Goal: Information Seeking & Learning: Learn about a topic

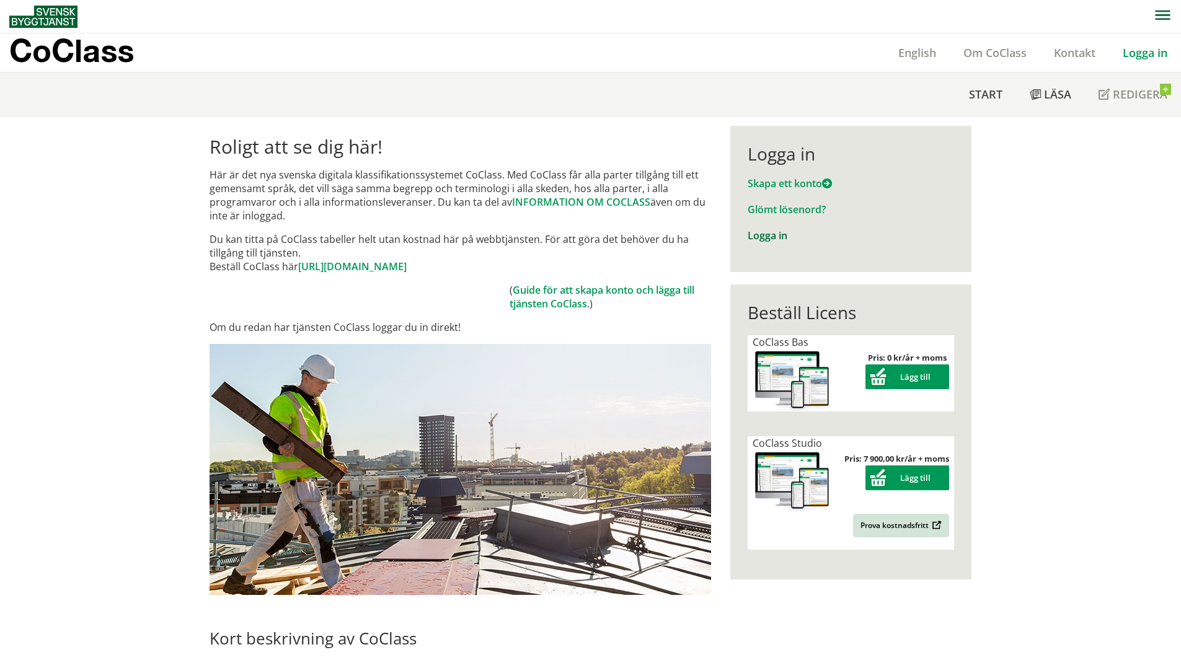
click at [771, 237] on link "Logga in" at bounding box center [767, 236] width 40 height 14
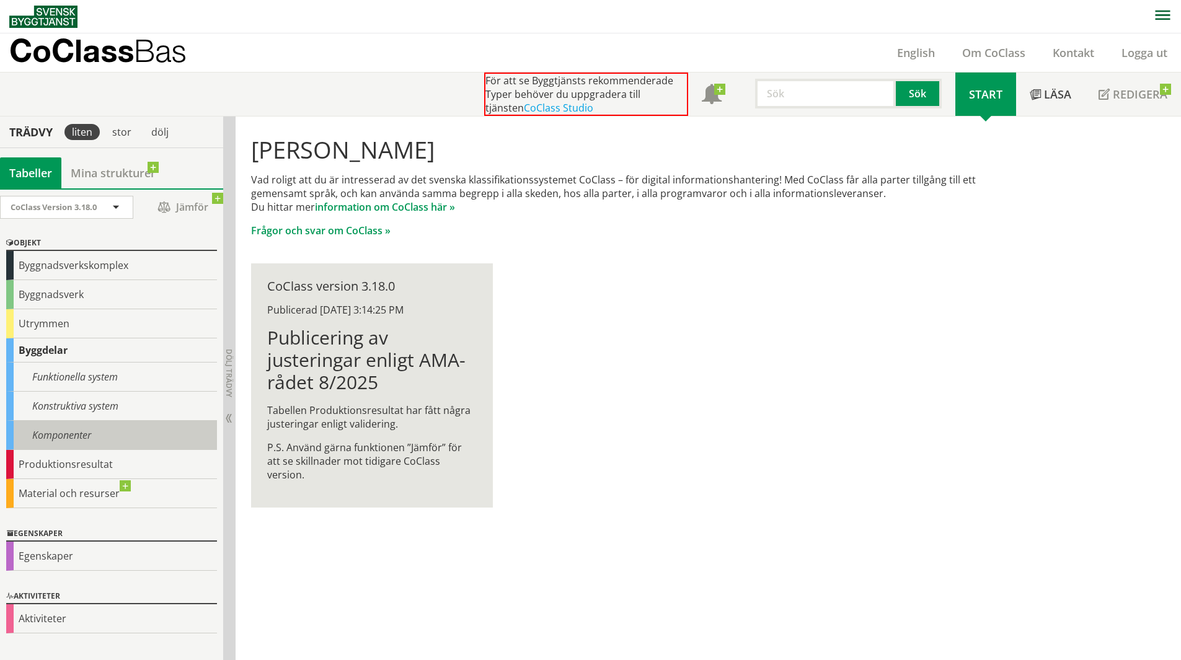
click at [68, 441] on div "Komponenter" at bounding box center [111, 435] width 211 height 29
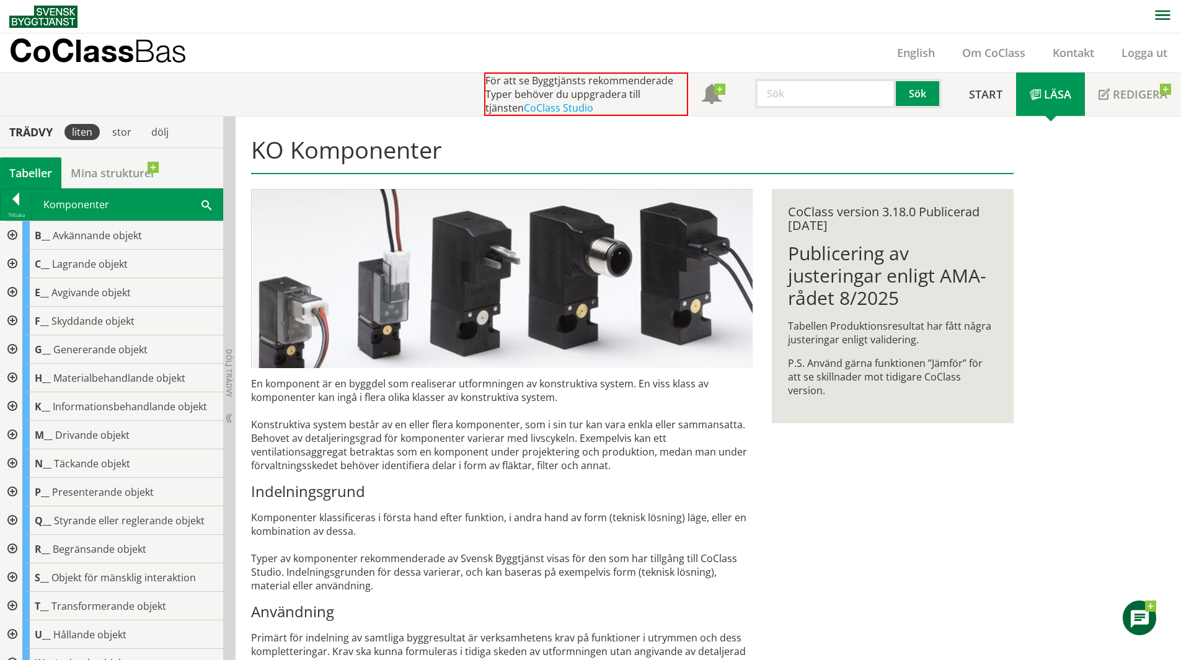
click at [208, 205] on span at bounding box center [206, 204] width 10 height 13
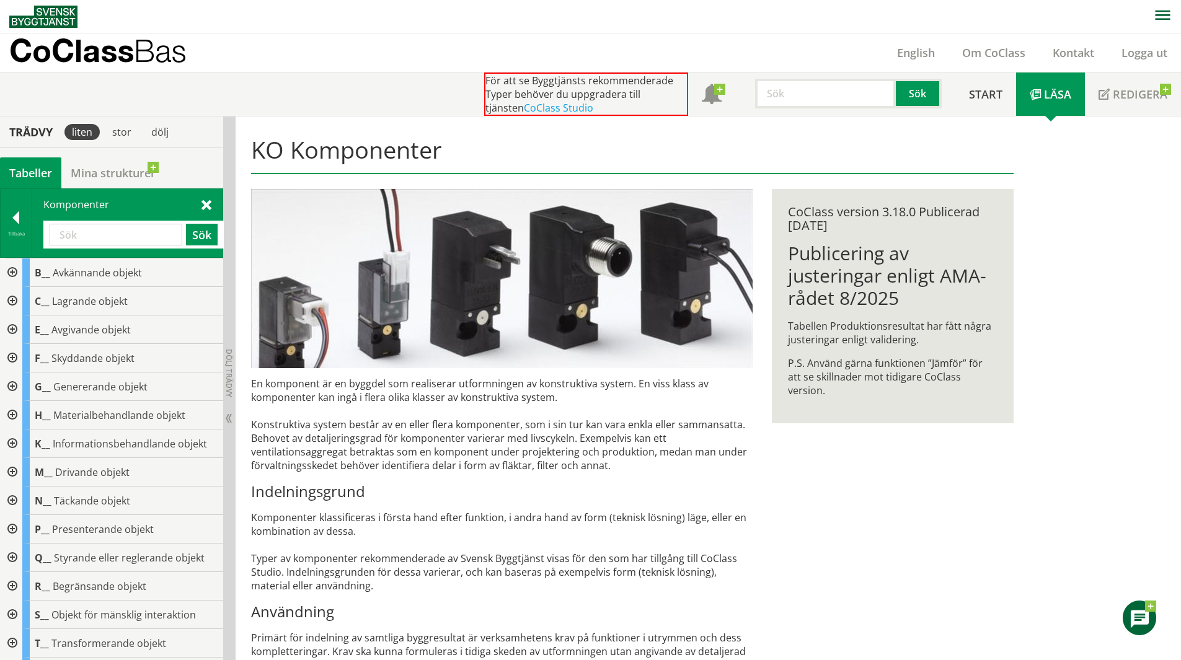
click at [10, 361] on div at bounding box center [11, 358] width 22 height 29
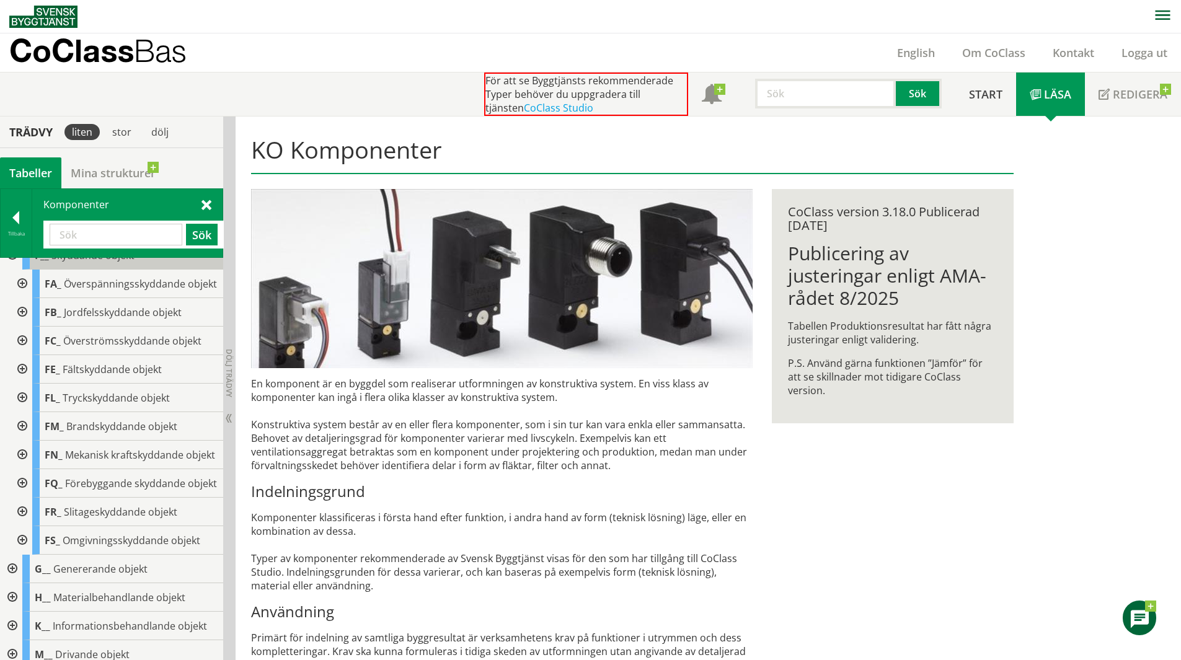
scroll to position [124, 0]
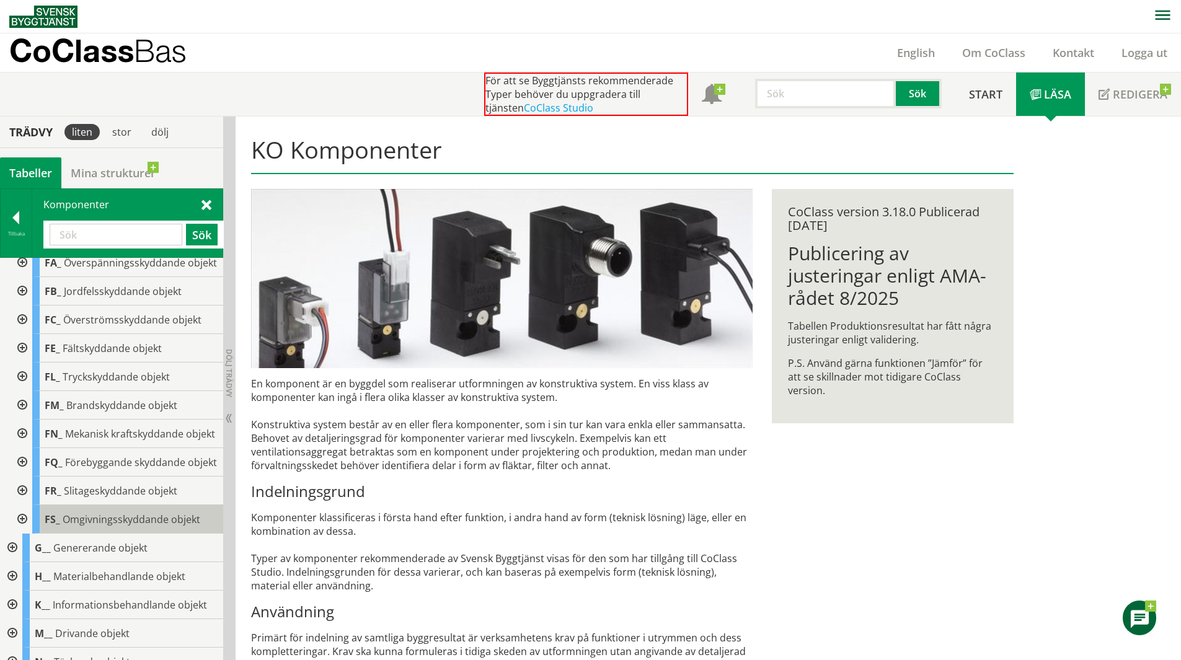
click at [76, 526] on span "Omgivningsskyddande objekt" at bounding box center [132, 520] width 138 height 14
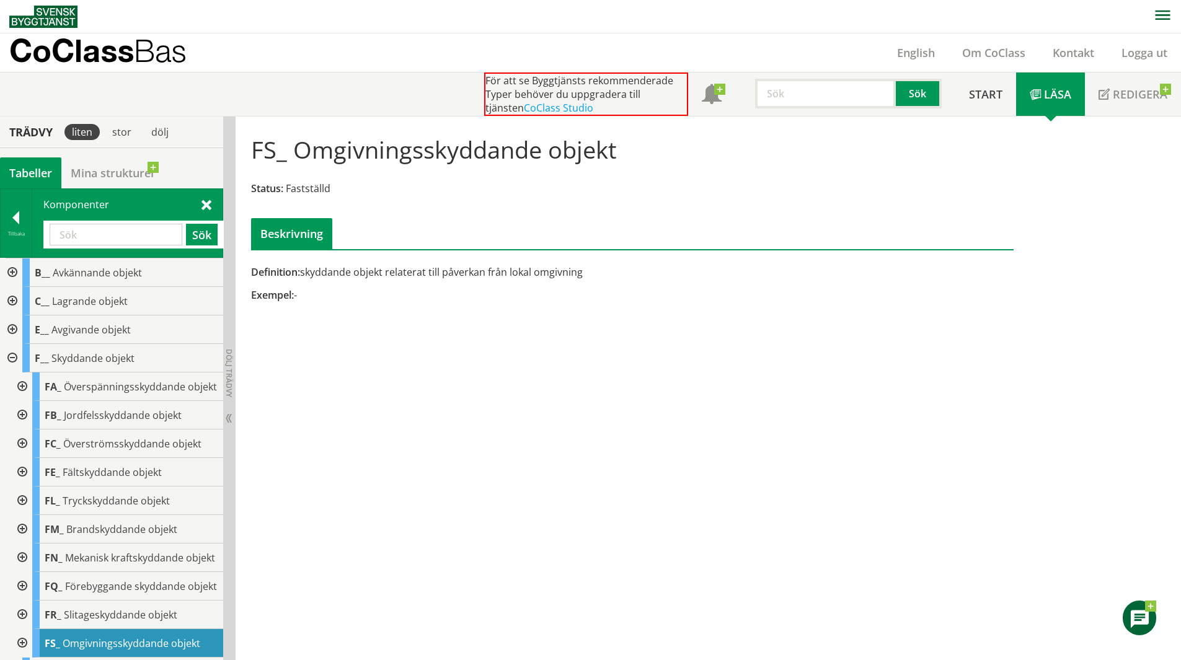
click at [206, 206] on span at bounding box center [206, 204] width 10 height 13
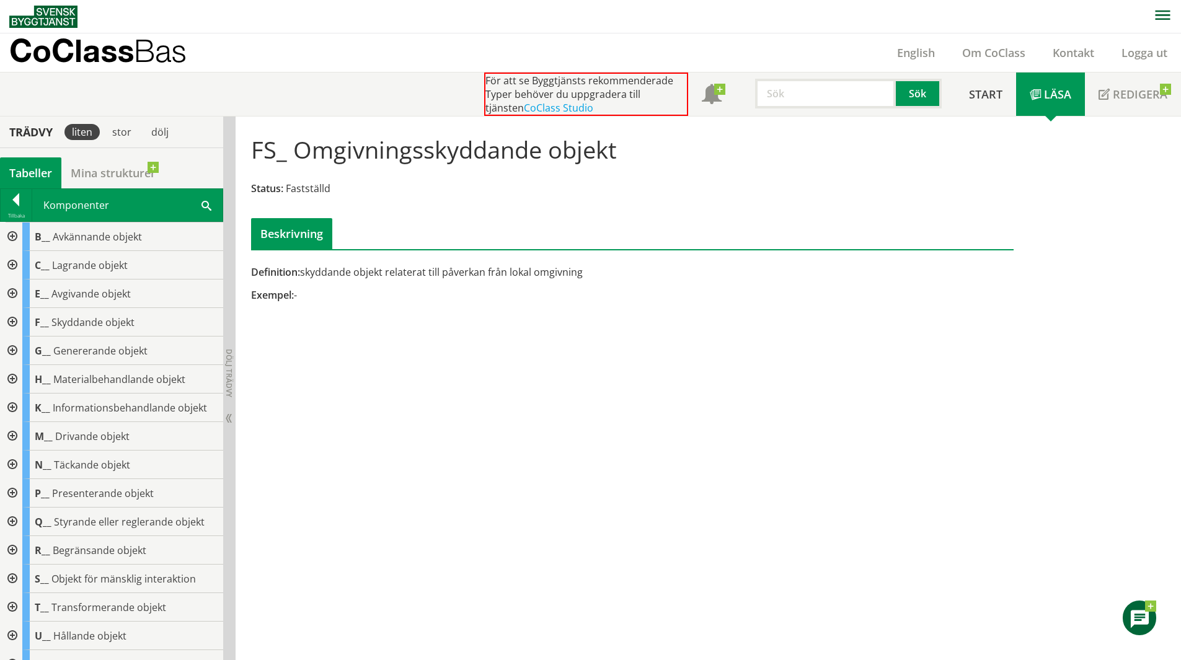
click at [200, 203] on div "Komponenter Sök" at bounding box center [127, 205] width 190 height 32
click at [204, 205] on span at bounding box center [206, 204] width 10 height 13
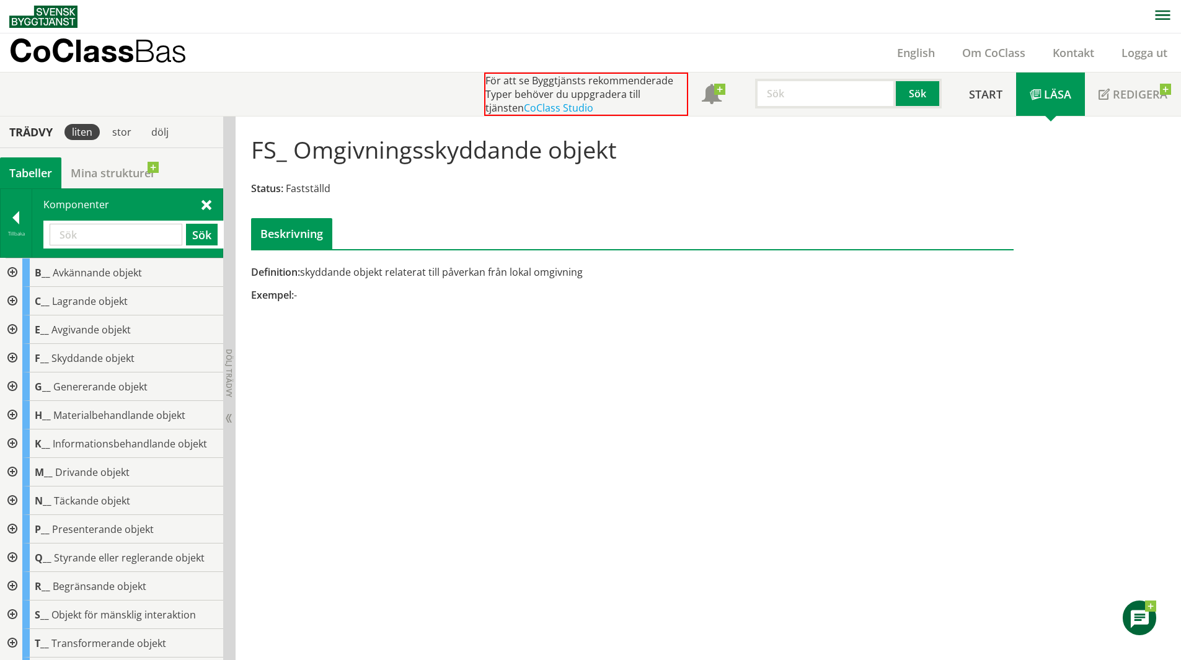
click at [99, 234] on input "text" at bounding box center [116, 235] width 133 height 22
type input "snöras"
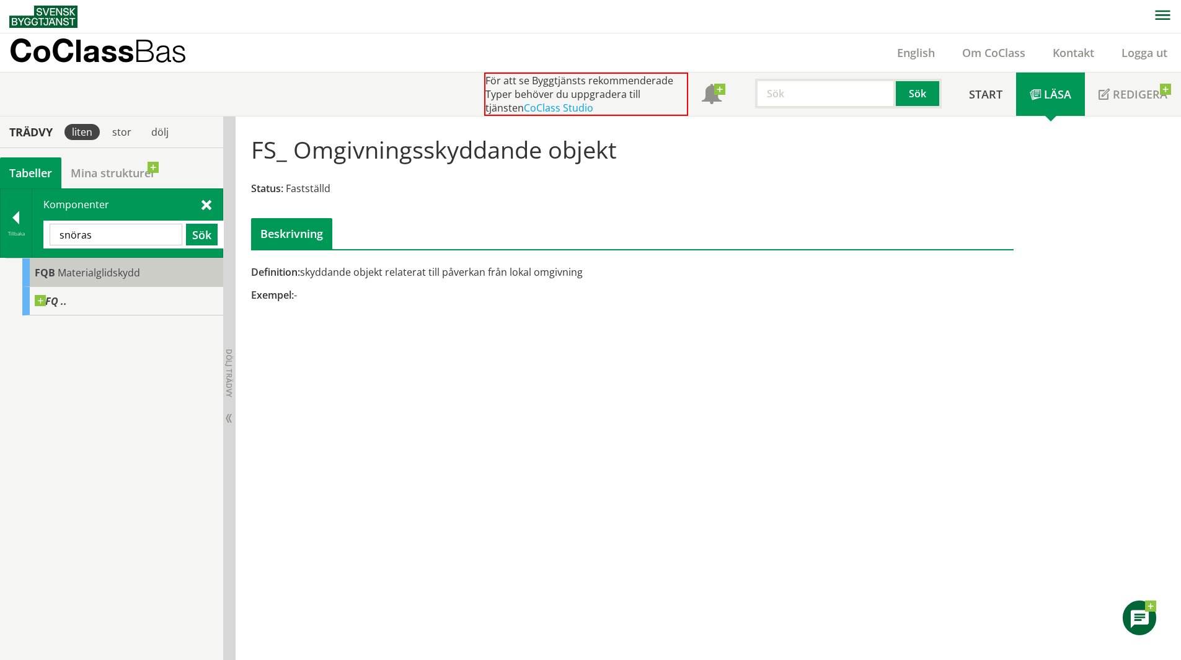
click at [76, 274] on span "Materialglidskydd" at bounding box center [99, 273] width 82 height 14
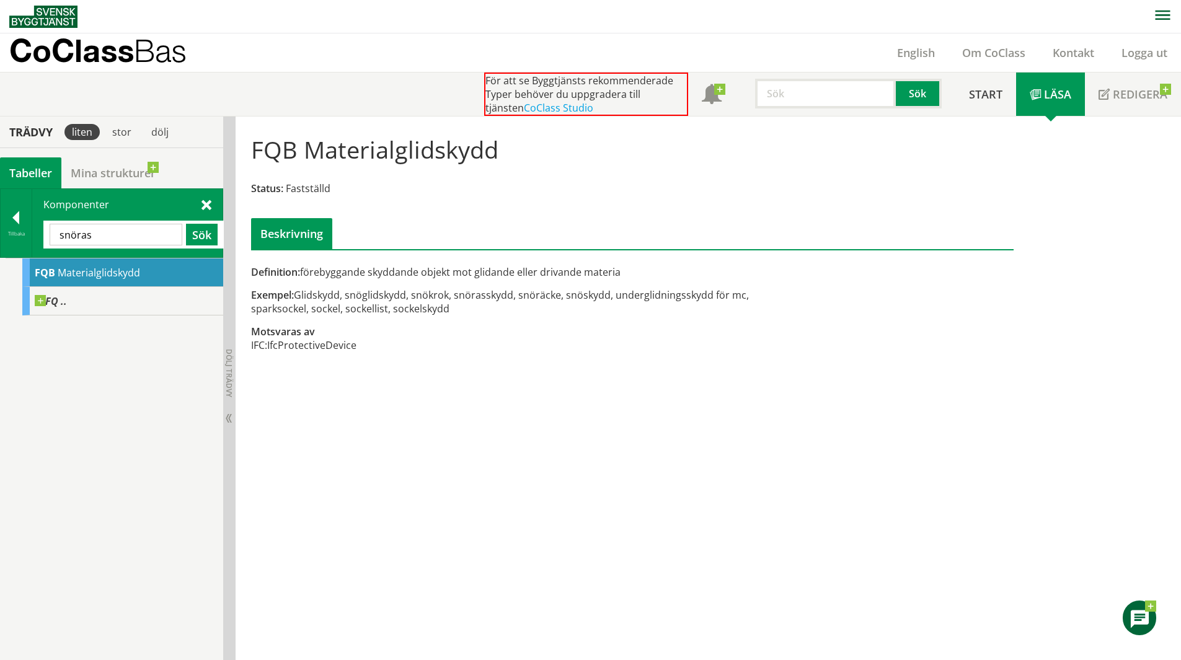
click at [325, 312] on div "Exempel: Glidskydd, snöglidskydd, snökrok, snörasskydd, snöräcke, snöskydd, und…" at bounding box center [501, 301] width 501 height 27
click at [458, 449] on div "FQB Materialglidskydd Status: Fastställd Beskrivning Definition: förebyggande s…" at bounding box center [708, 389] width 945 height 544
click at [475, 425] on div "FQB Materialglidskydd Status: Fastställd Beskrivning Definition: förebyggande s…" at bounding box center [708, 389] width 945 height 544
click at [206, 201] on span at bounding box center [206, 204] width 10 height 13
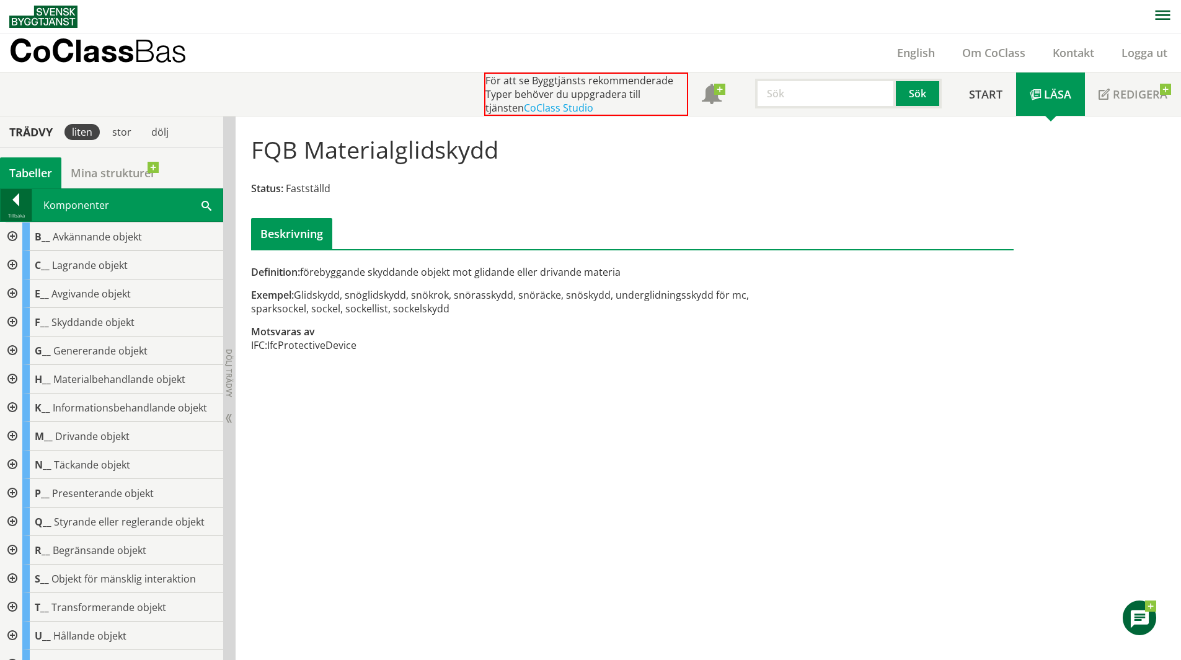
click at [17, 209] on div at bounding box center [16, 201] width 31 height 17
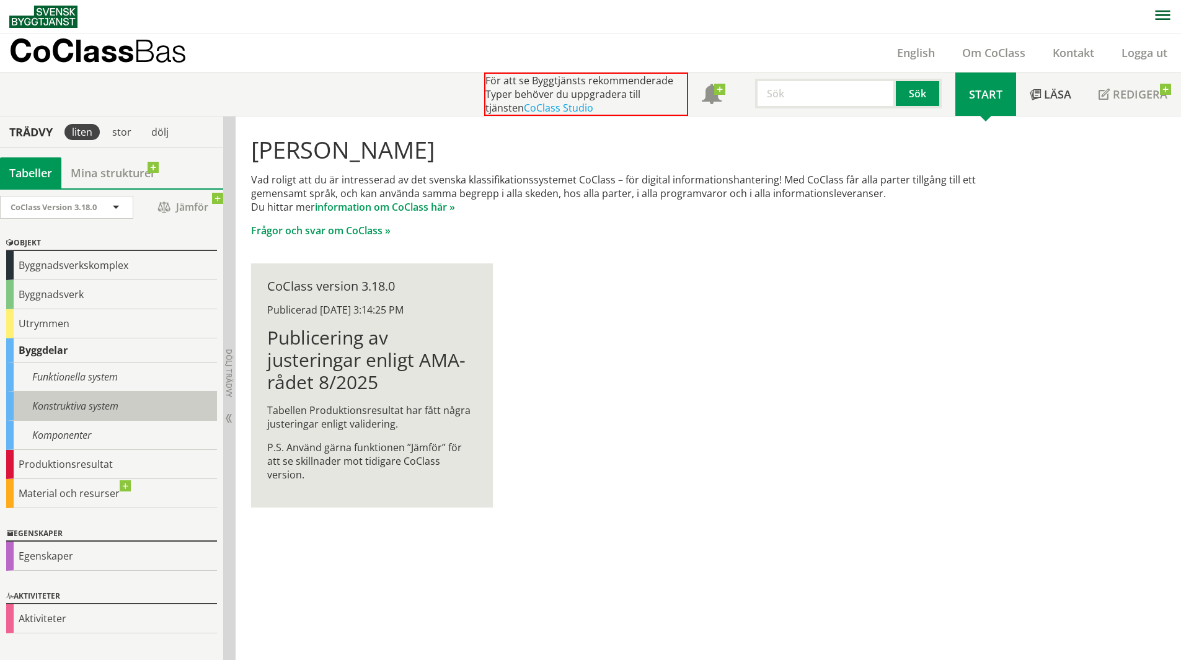
click at [94, 413] on div "Konstruktiva system" at bounding box center [111, 406] width 211 height 29
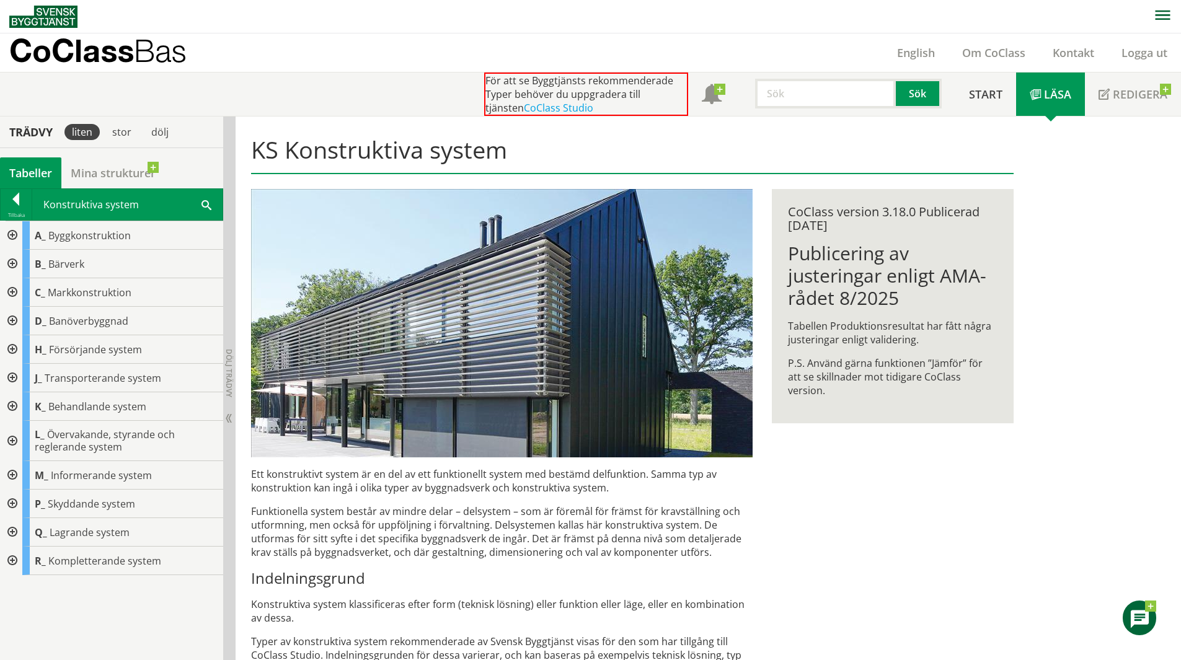
click at [15, 504] on div at bounding box center [11, 504] width 22 height 29
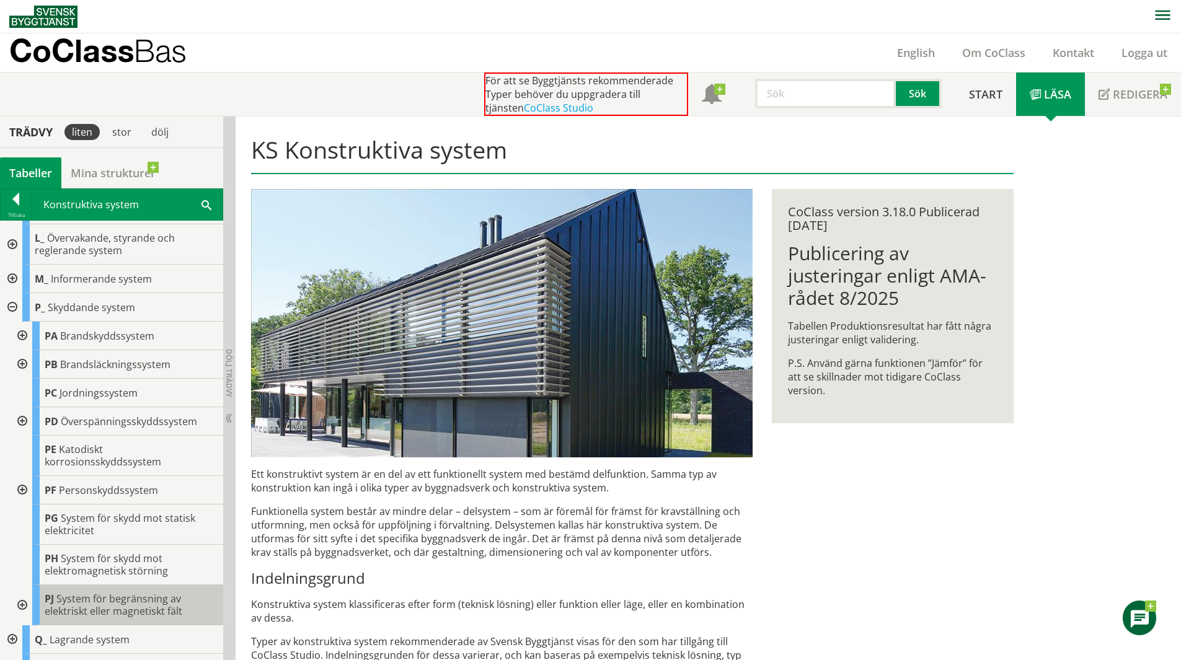
scroll to position [219, 0]
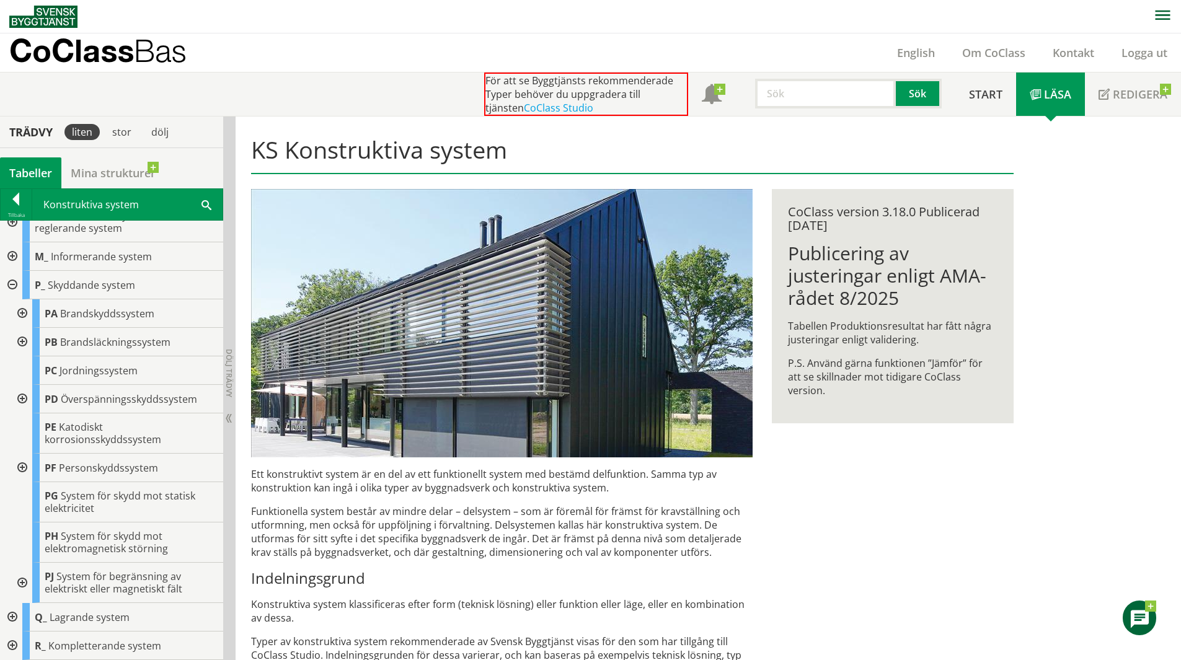
click at [15, 644] on div at bounding box center [11, 646] width 22 height 29
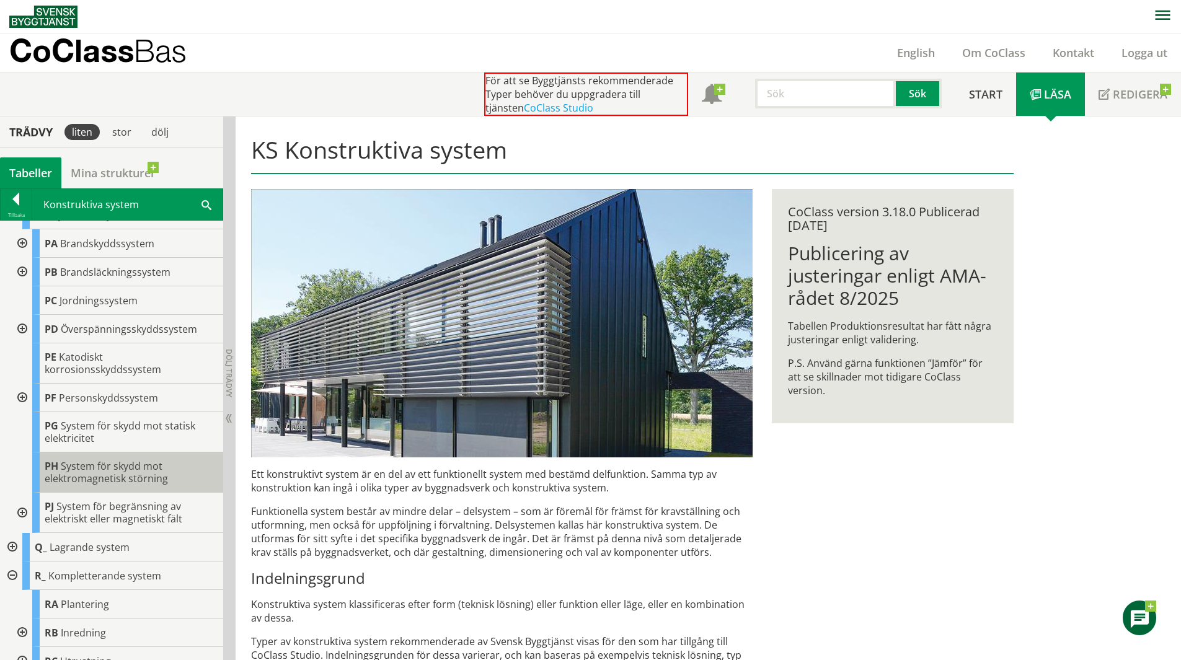
scroll to position [373, 0]
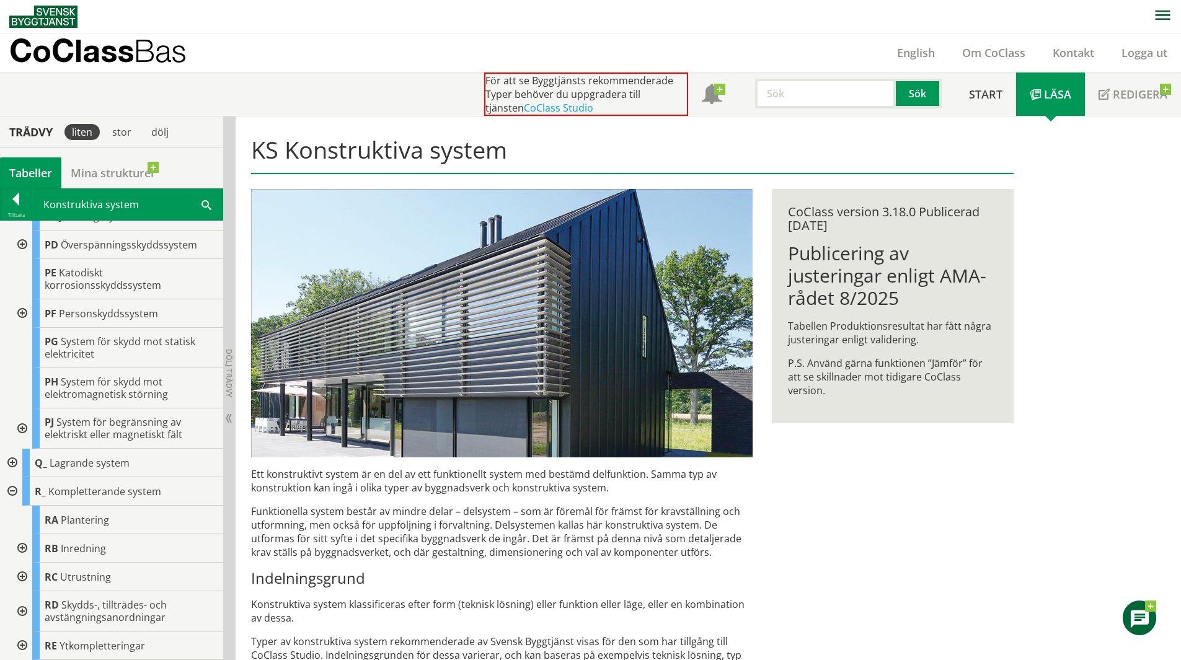
click at [22, 610] on div at bounding box center [21, 611] width 22 height 40
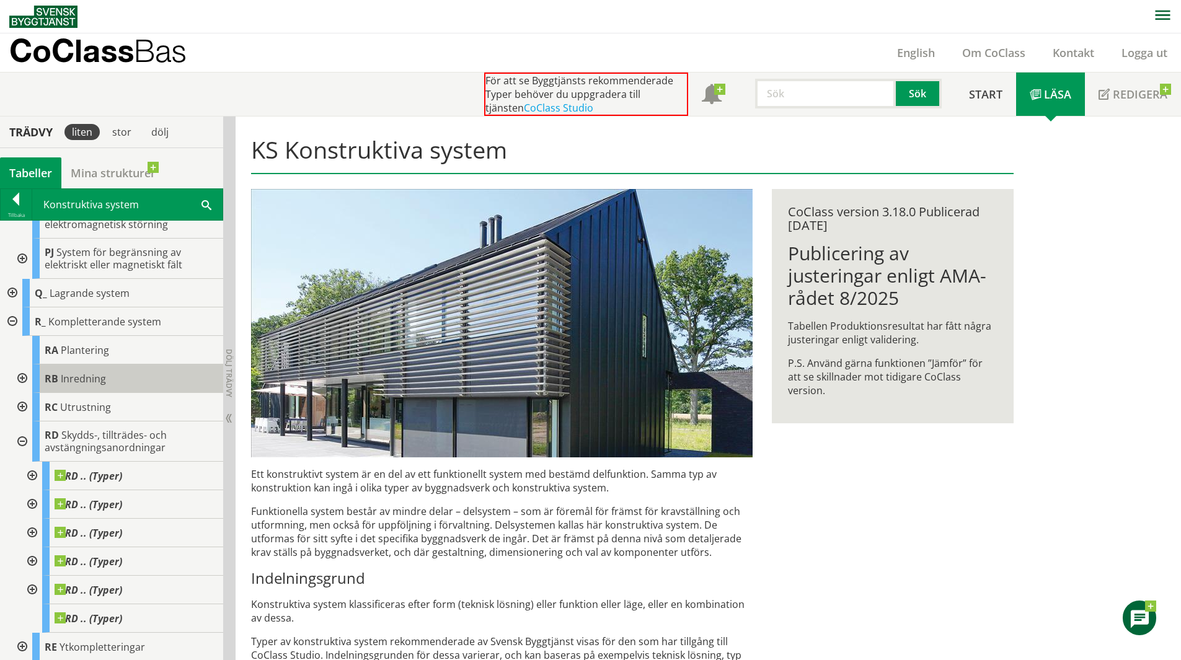
scroll to position [544, 0]
